Goal: Task Accomplishment & Management: Manage account settings

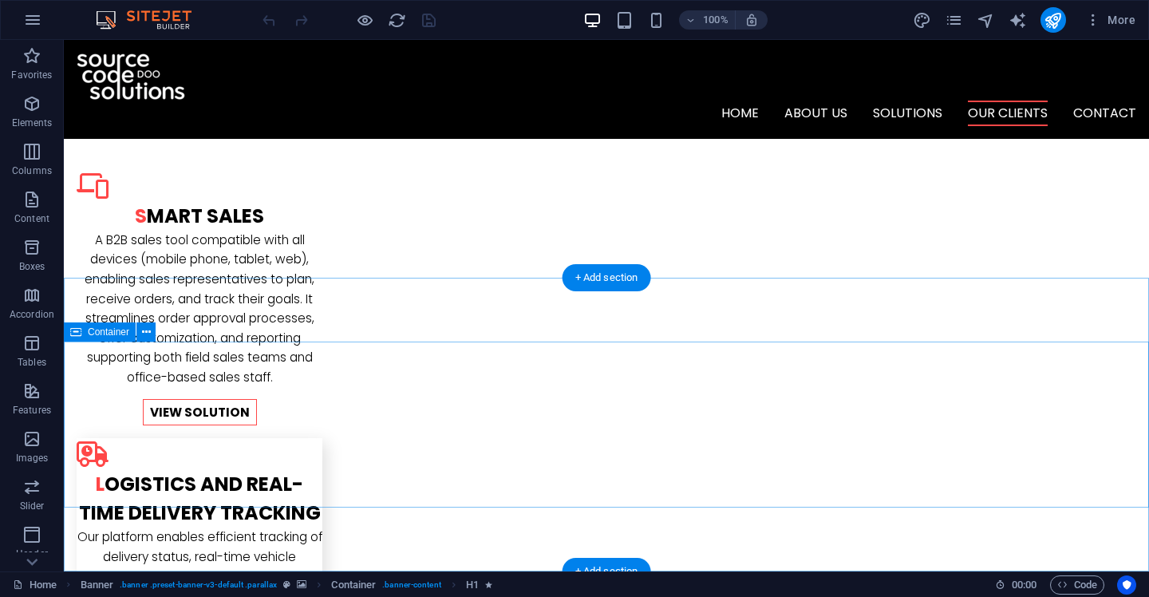
scroll to position [1949, 0]
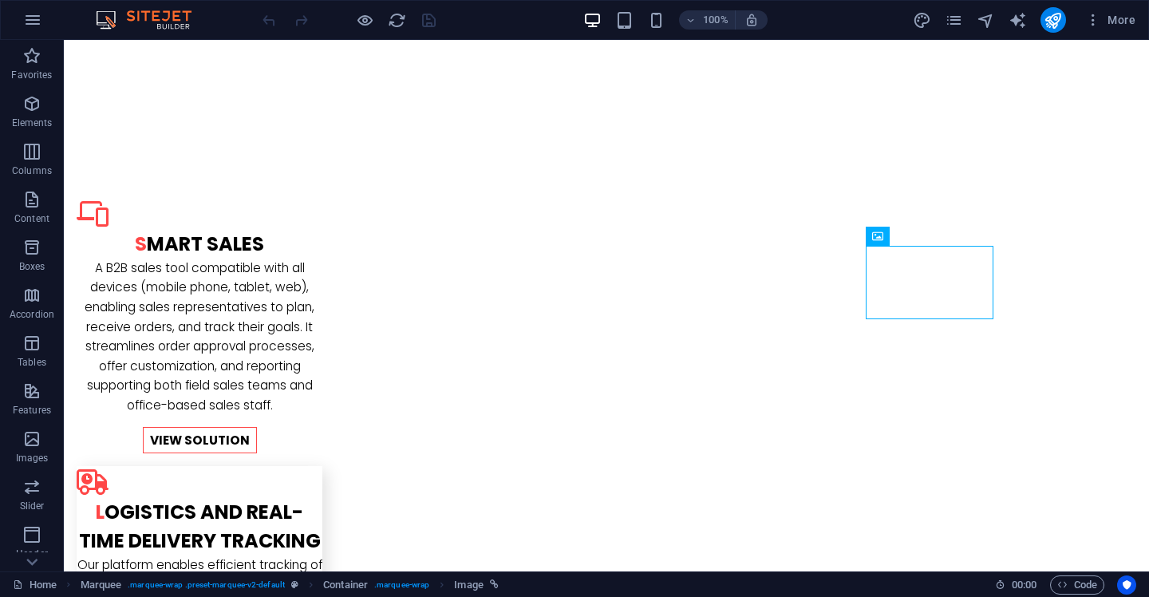
click at [974, 27] on div "More" at bounding box center [1027, 20] width 229 height 26
click at [958, 20] on icon "pages" at bounding box center [953, 20] width 18 height 18
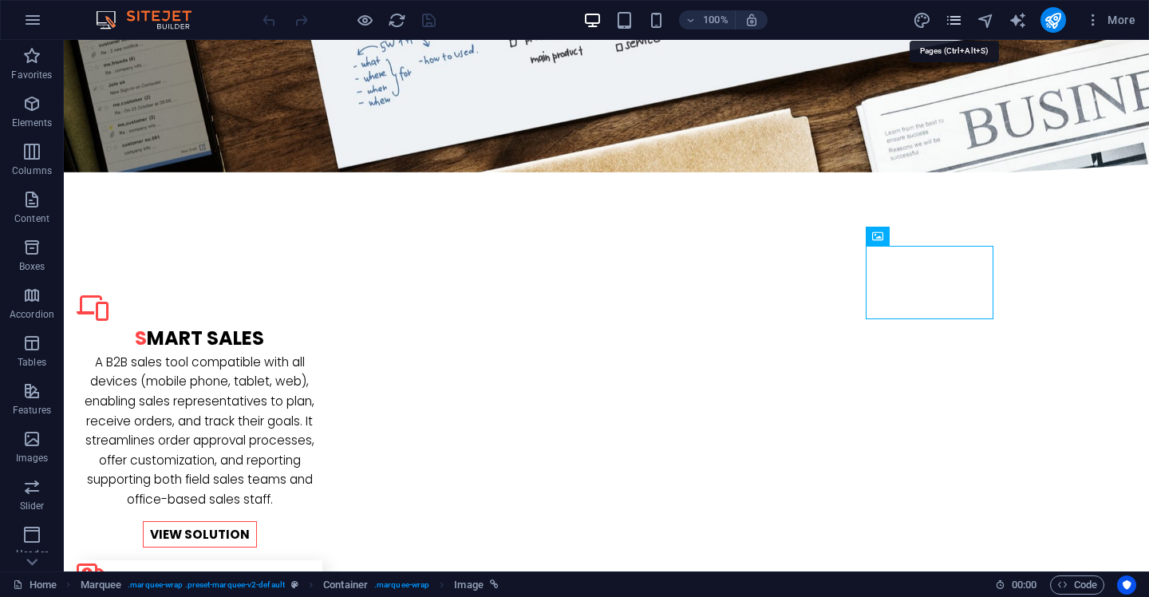
scroll to position [2313, 0]
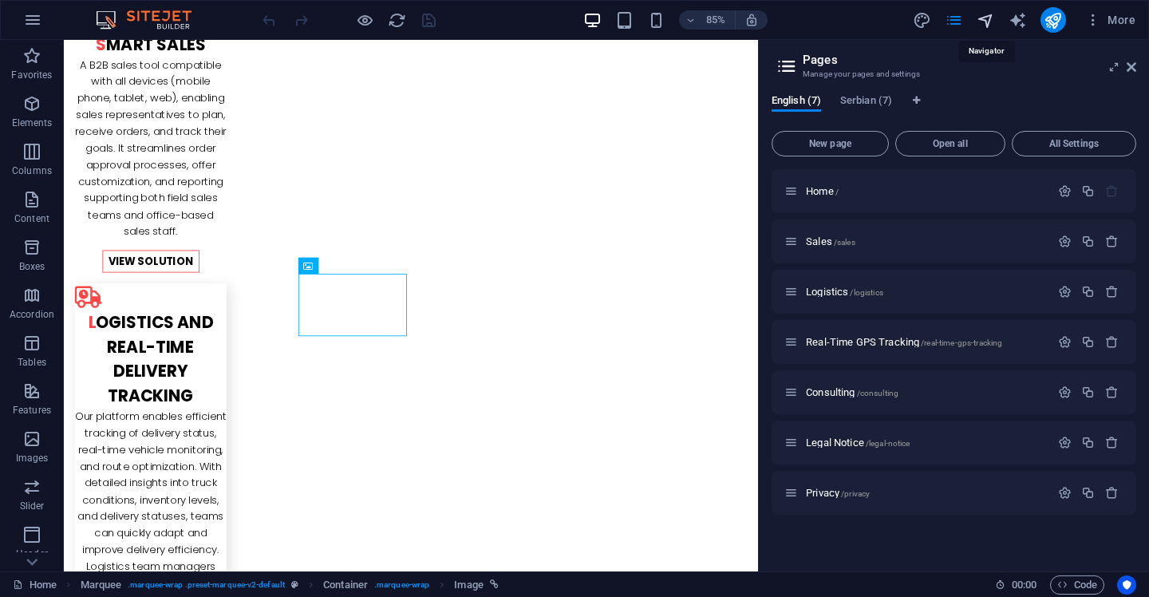
click at [984, 25] on icon "navigator" at bounding box center [985, 20] width 18 height 18
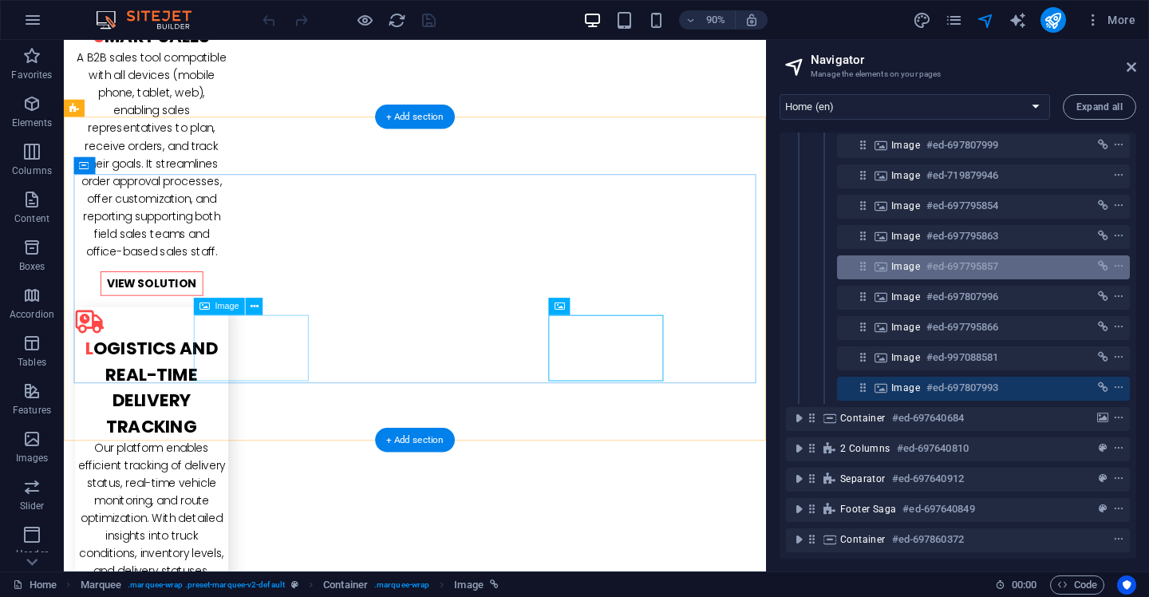
scroll to position [412, 0]
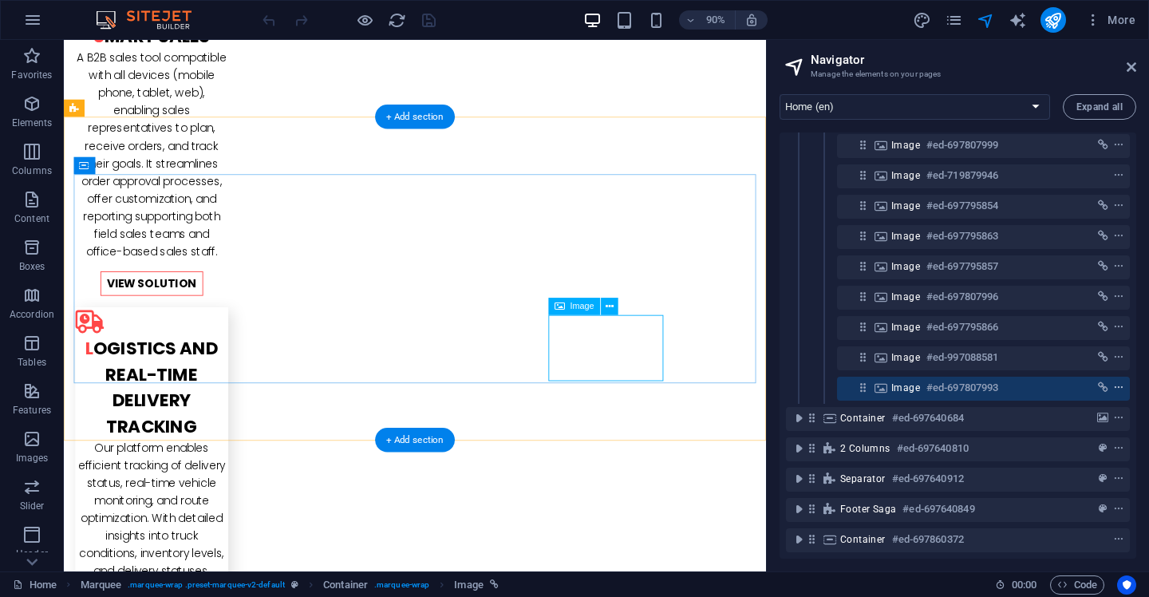
click at [1117, 382] on icon "context-menu" at bounding box center [1118, 387] width 11 height 11
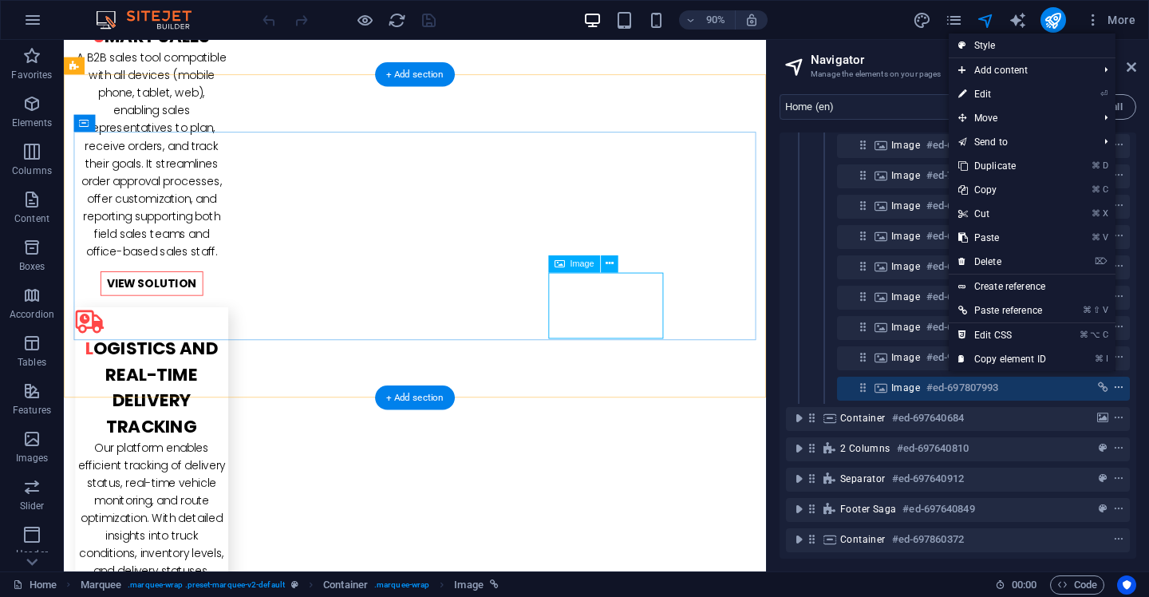
scroll to position [2335, 0]
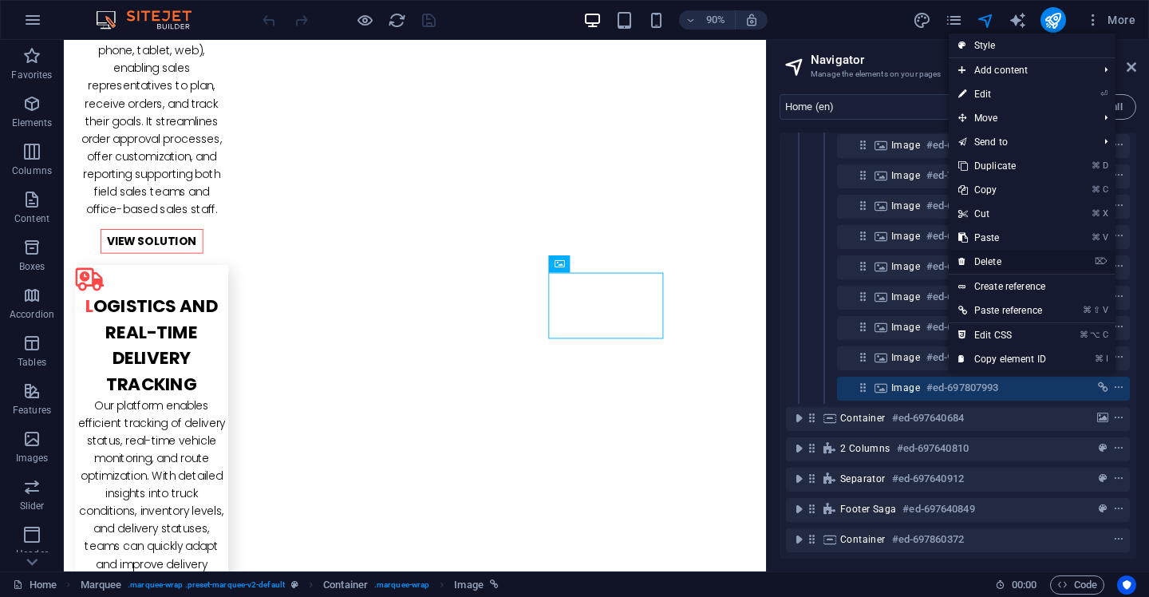
click at [1019, 262] on link "⌦ Delete" at bounding box center [1001, 262] width 107 height 24
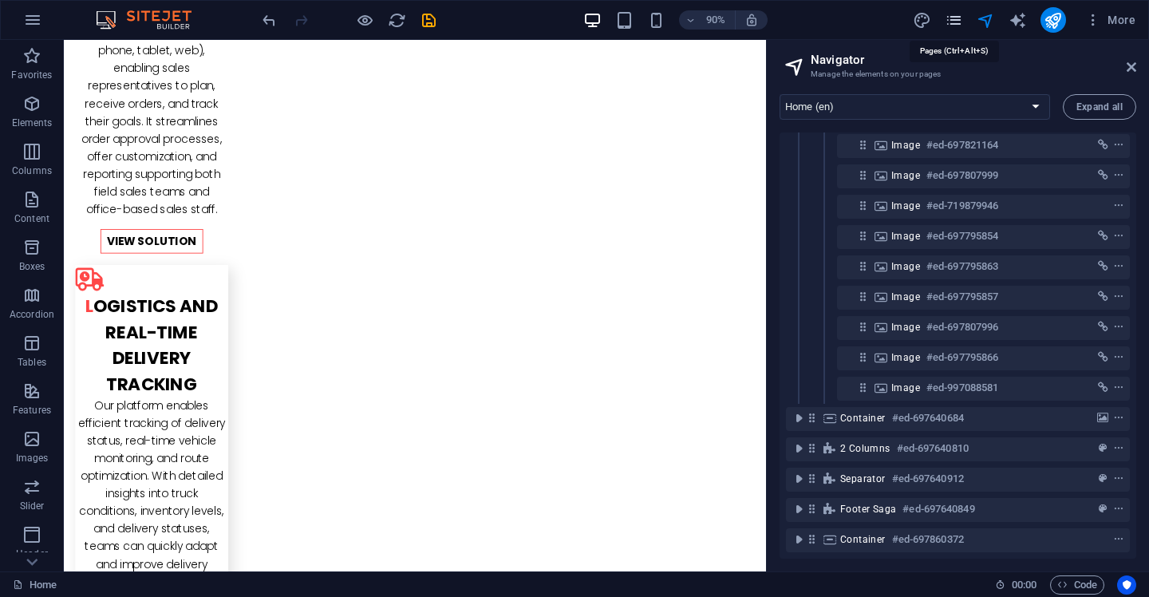
click at [959, 22] on icon "pages" at bounding box center [953, 20] width 18 height 18
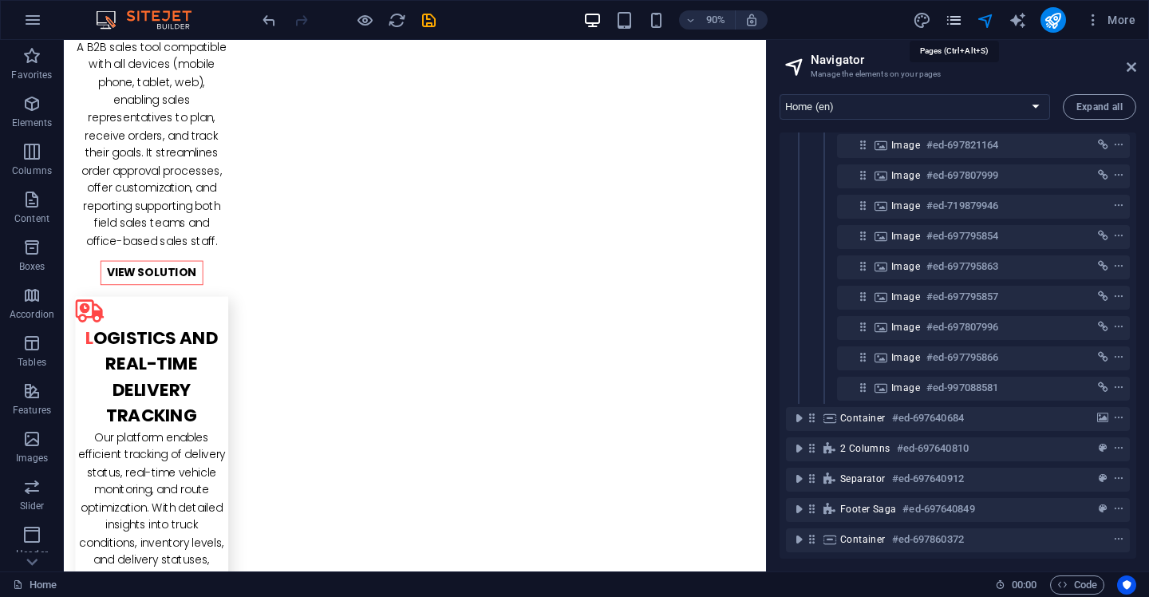
scroll to position [2769, 0]
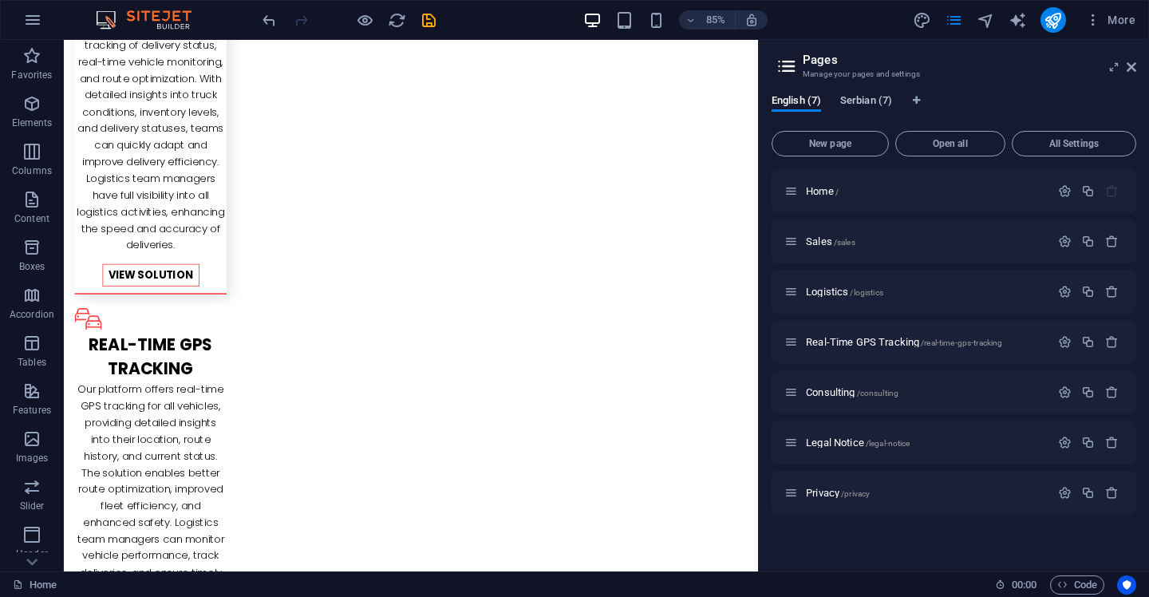
click at [858, 102] on span "Serbian (7)" at bounding box center [866, 102] width 52 height 22
click at [849, 196] on div "Početna /" at bounding box center [917, 191] width 266 height 18
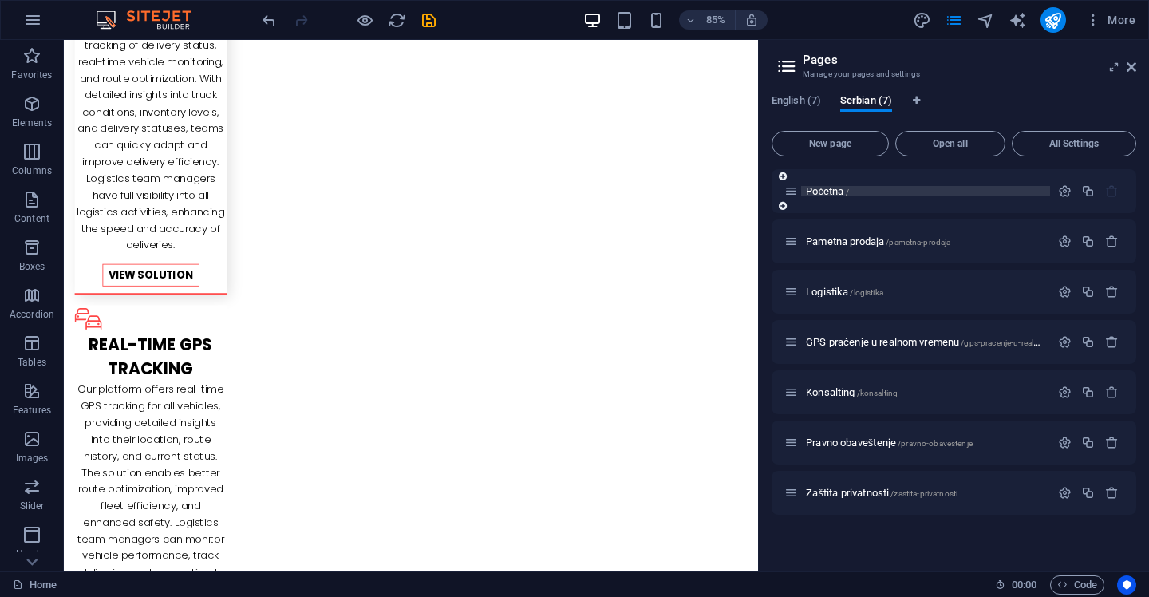
click at [837, 190] on span "Početna /" at bounding box center [827, 191] width 43 height 12
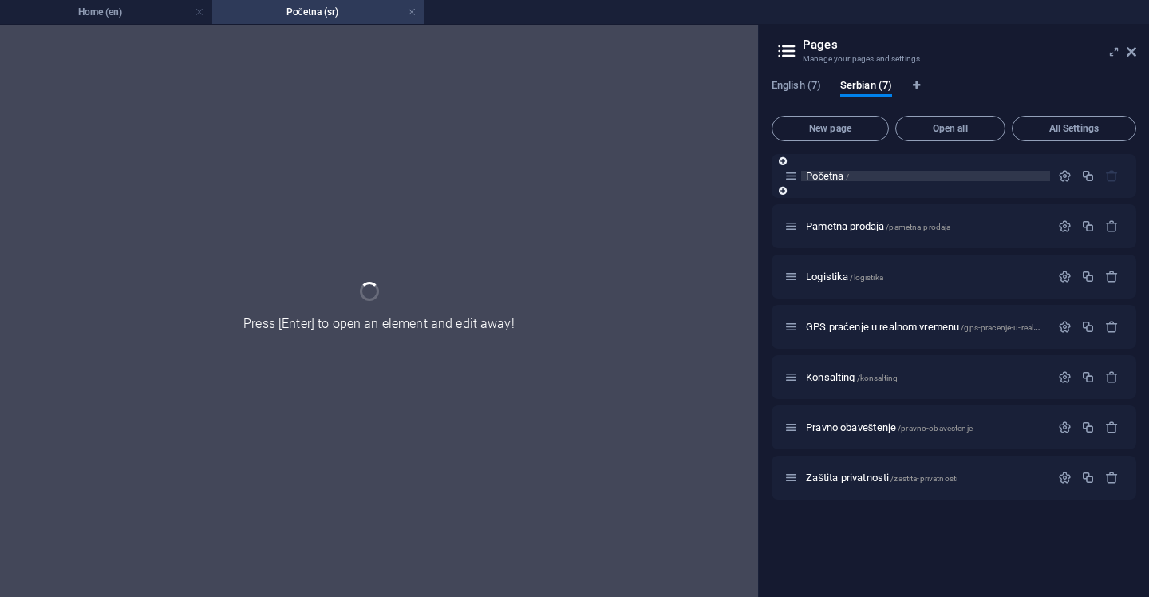
click at [837, 190] on div "Početna /" at bounding box center [953, 176] width 365 height 44
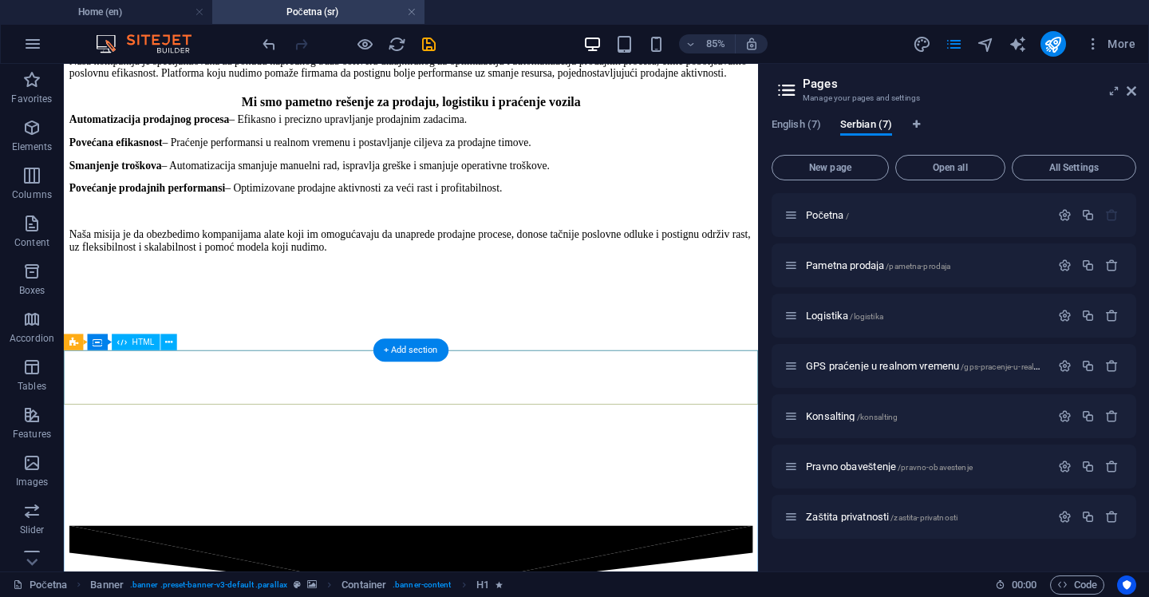
scroll to position [2332, 0]
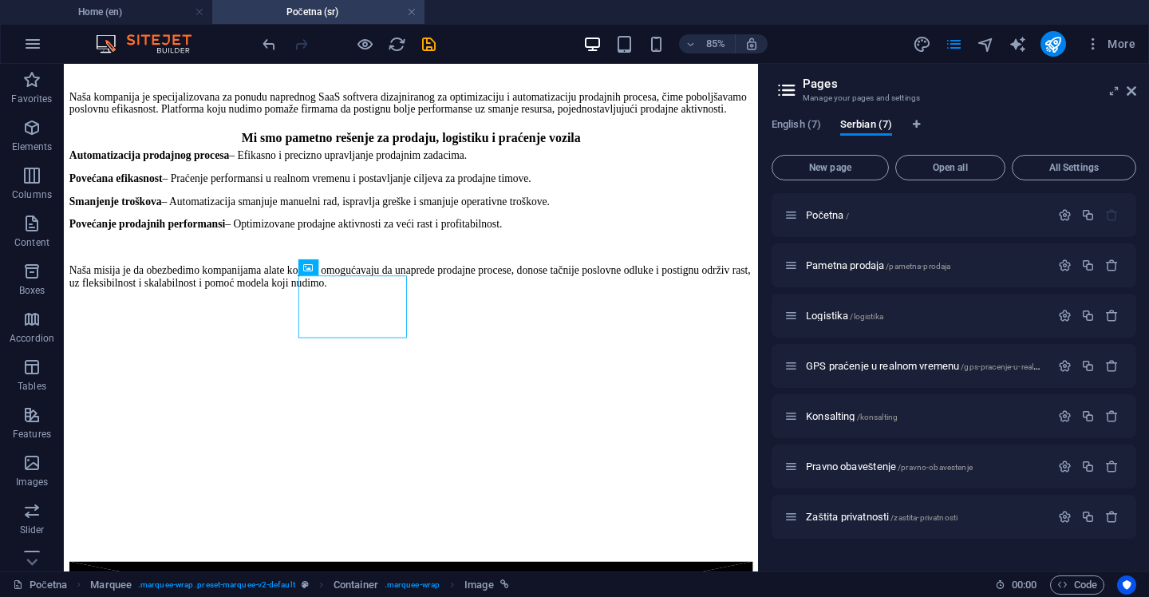
click at [991, 31] on div "More" at bounding box center [1027, 44] width 229 height 26
click at [991, 46] on icon "navigator" at bounding box center [985, 44] width 18 height 18
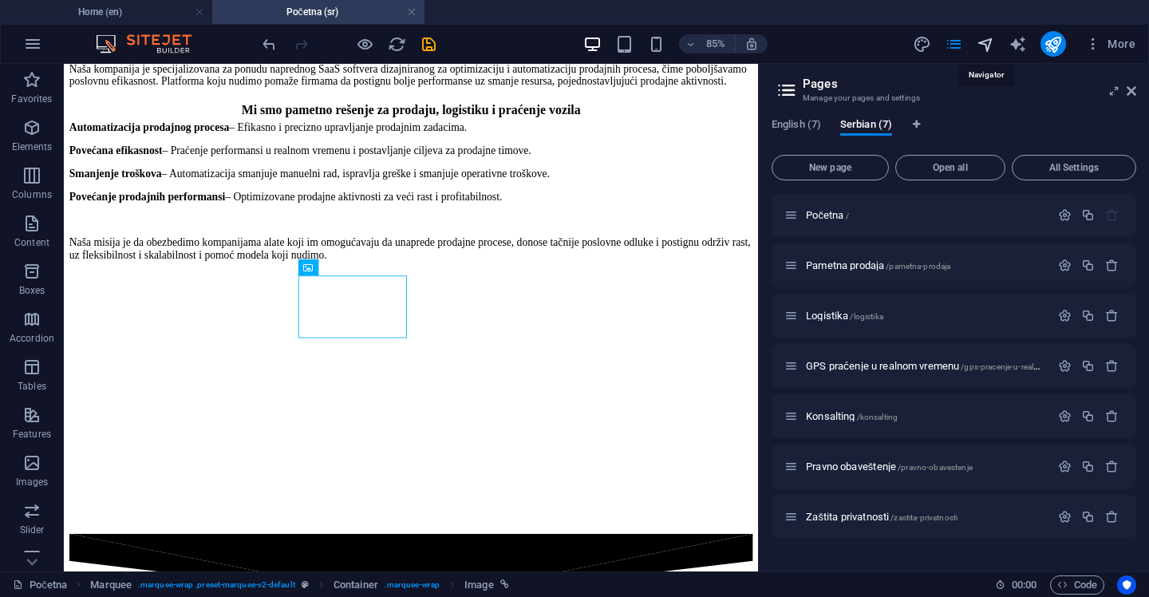
scroll to position [2312, 0]
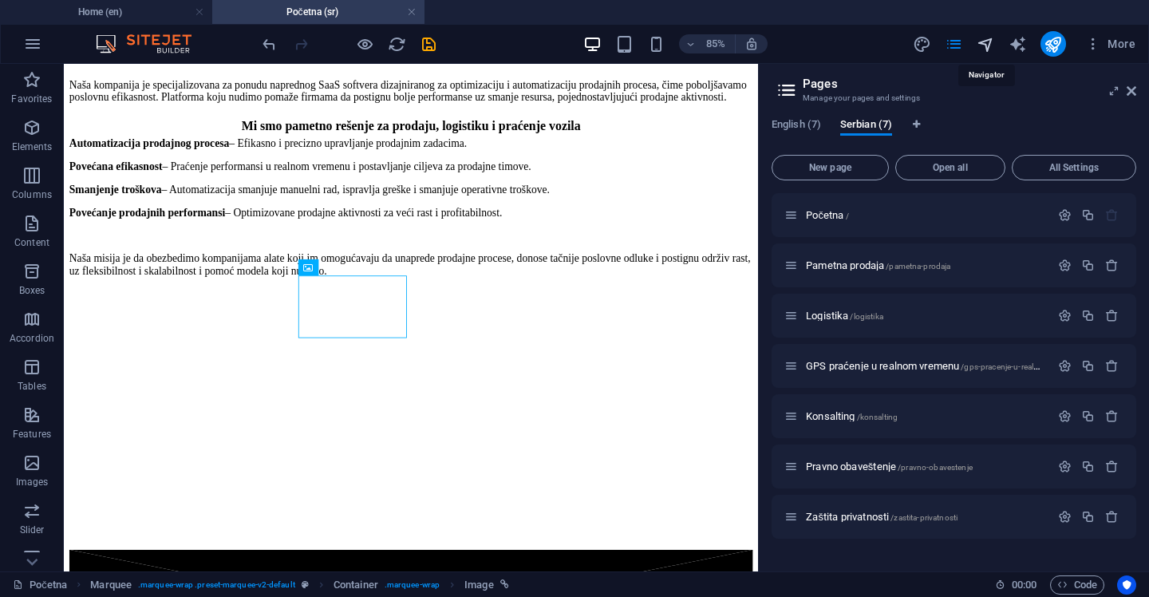
select select "13571270-sr"
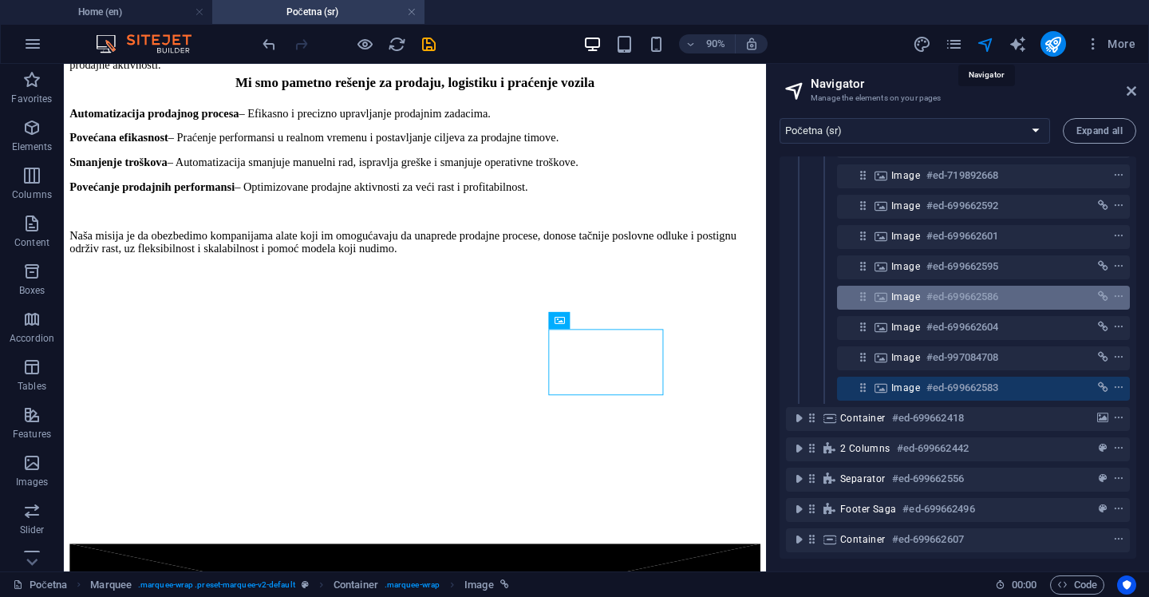
scroll to position [436, 0]
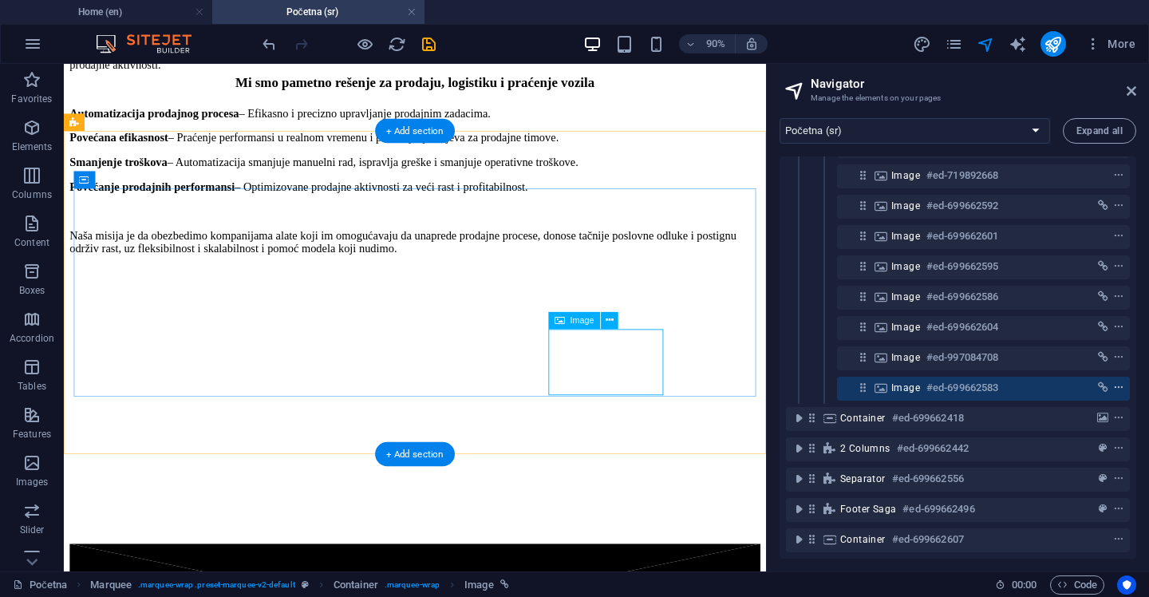
click at [1113, 382] on icon "context-menu" at bounding box center [1118, 387] width 11 height 11
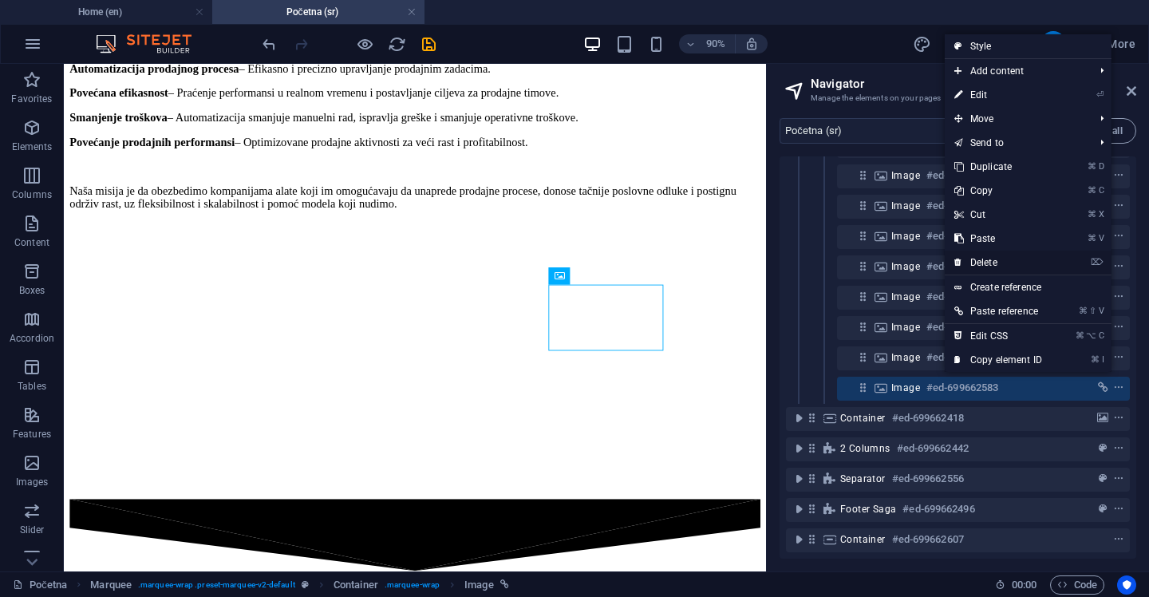
click at [994, 261] on link "⌦ Delete" at bounding box center [997, 262] width 107 height 24
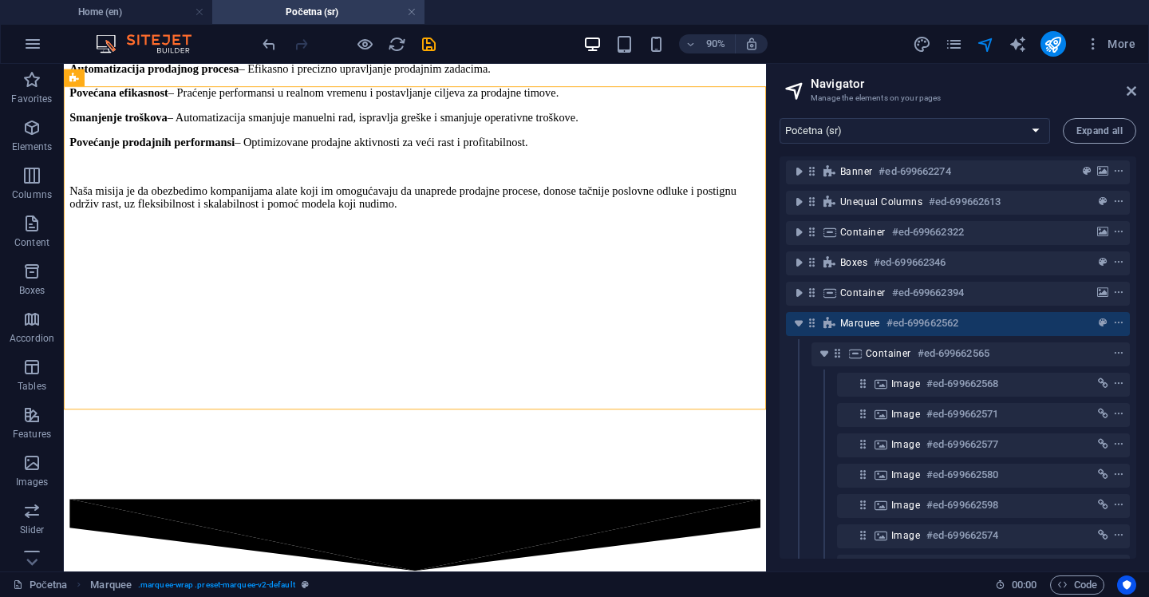
scroll to position [0, 0]
click at [1132, 95] on icon at bounding box center [1131, 91] width 10 height 13
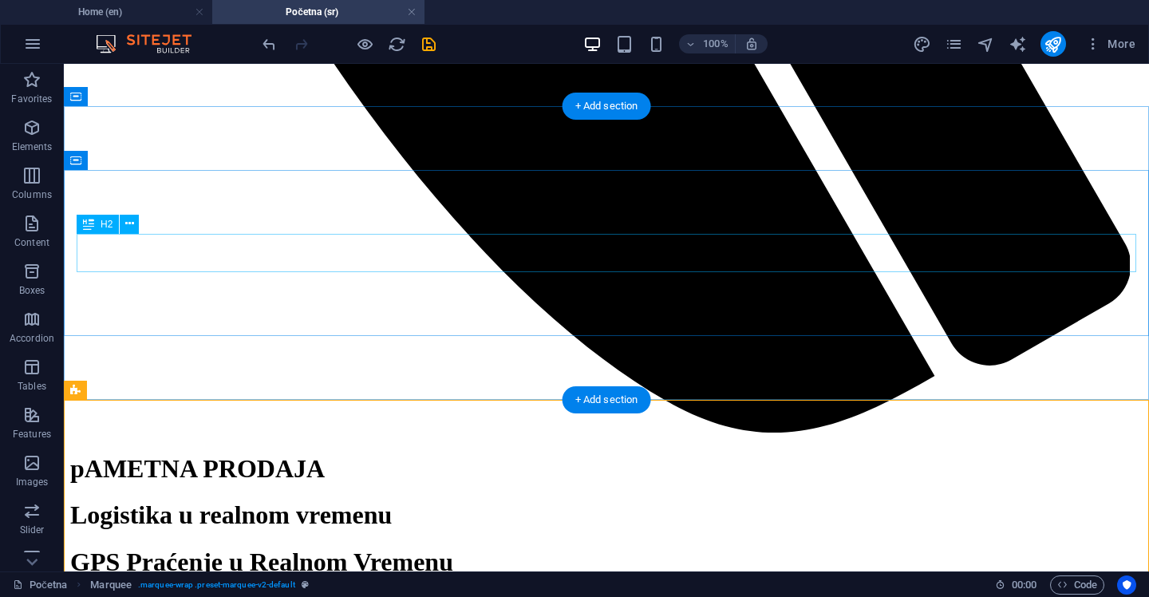
scroll to position [1643, 0]
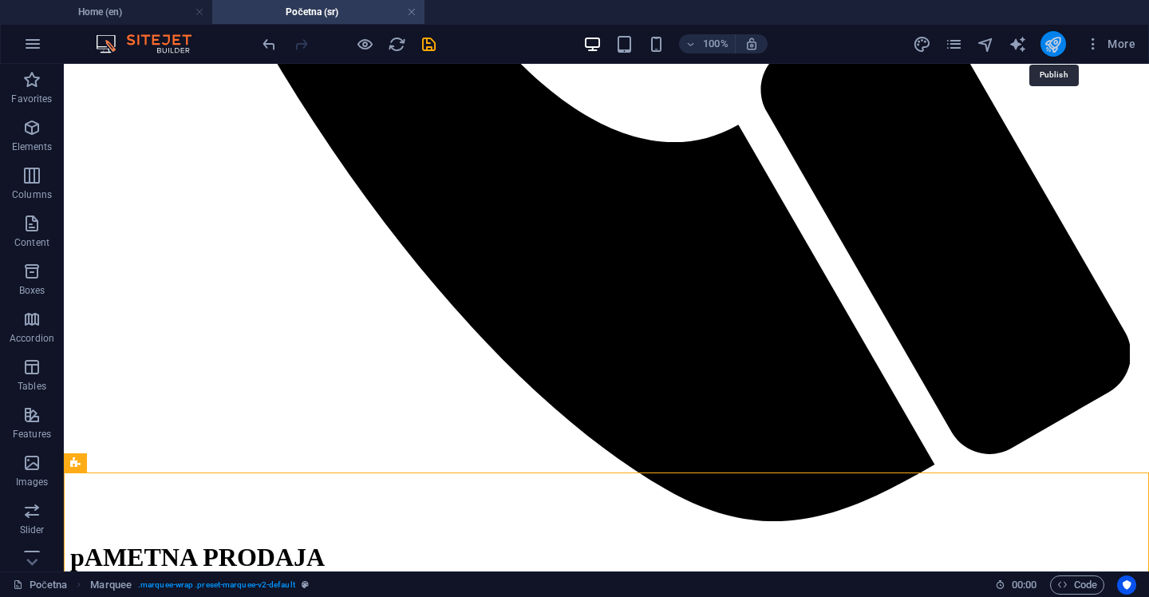
click at [1055, 41] on icon "publish" at bounding box center [1052, 44] width 18 height 18
checkbox input "false"
